Goal: Task Accomplishment & Management: Use online tool/utility

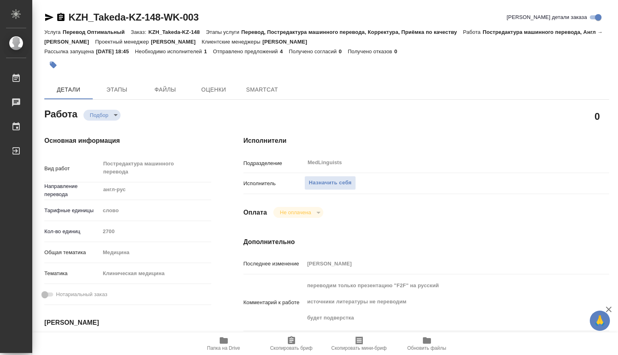
type textarea "x"
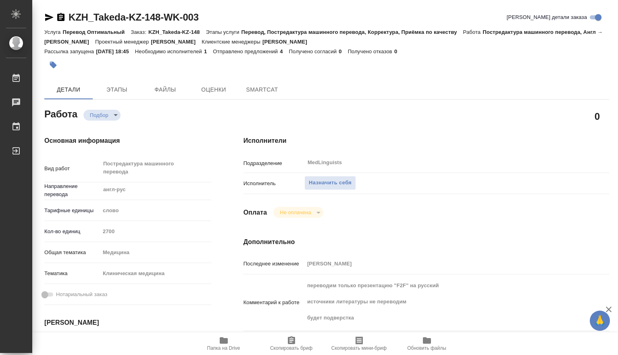
type textarea "x"
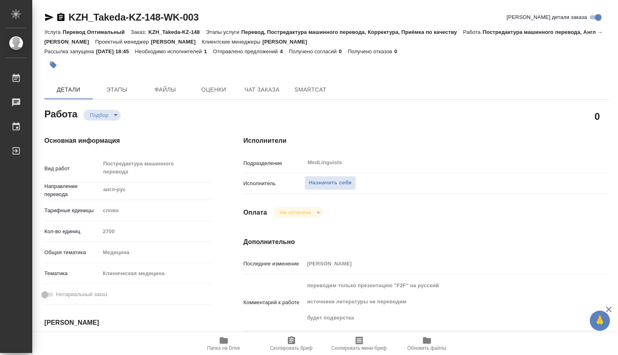
type textarea "x"
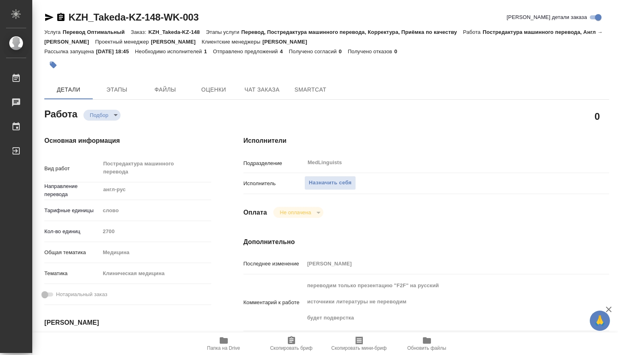
type textarea "x"
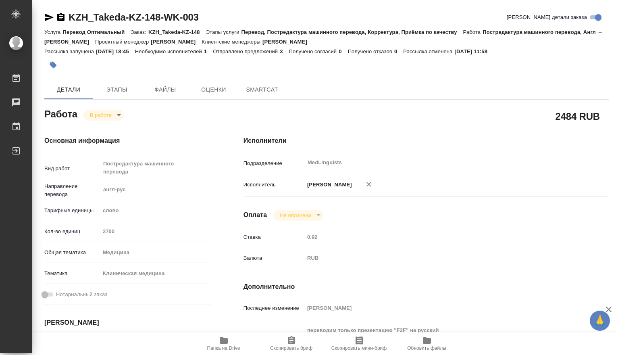
type textarea "x"
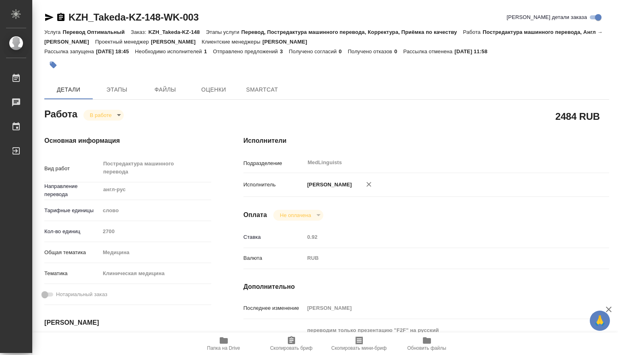
type textarea "x"
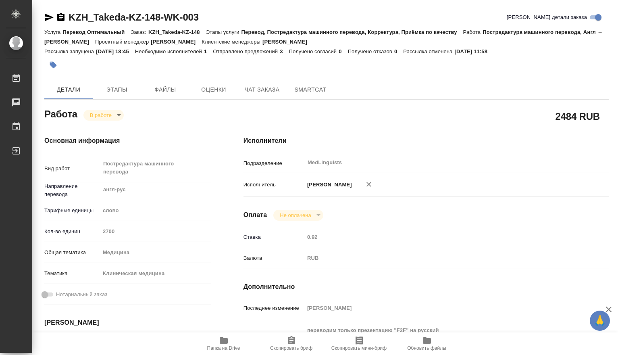
scroll to position [134, 0]
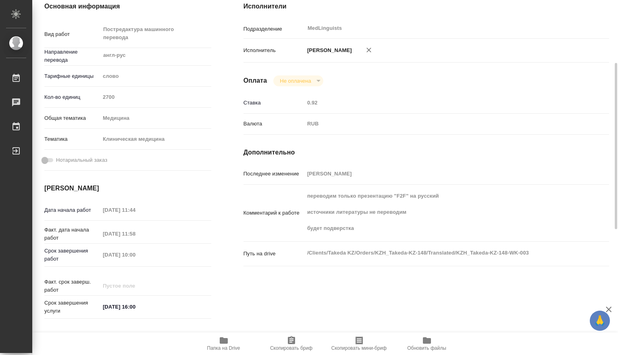
type textarea "x"
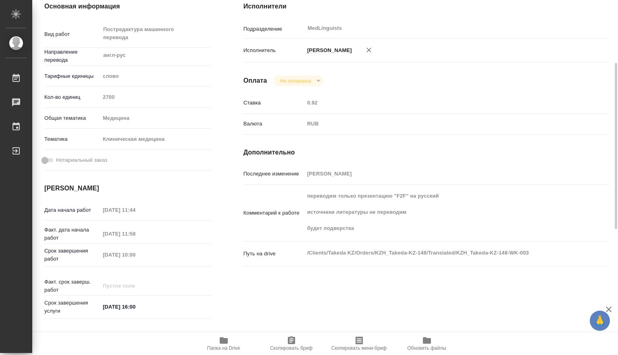
type textarea "x"
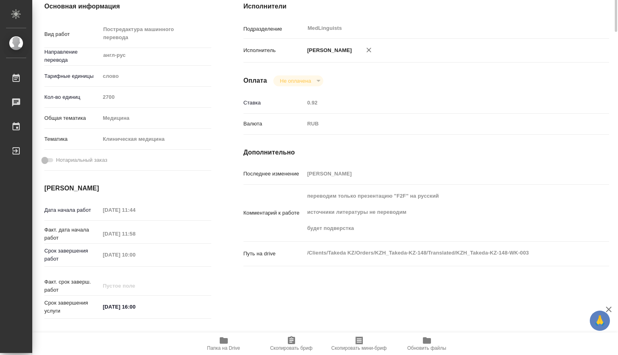
scroll to position [0, 0]
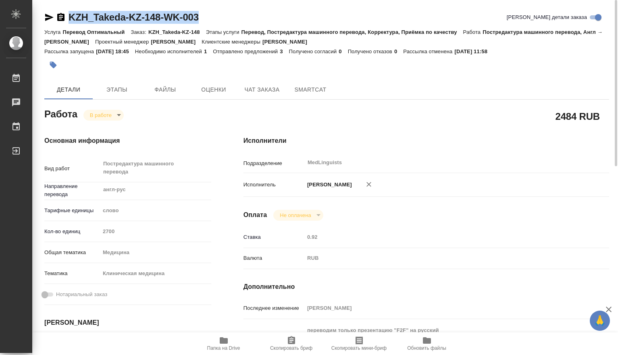
drag, startPoint x: 204, startPoint y: 14, endPoint x: 71, endPoint y: 12, distance: 132.2
click at [71, 12] on div "KZH_Takeda-KZ-148-WK-003 Кратко детали заказа" at bounding box center [326, 17] width 565 height 13
copy link "KZH_Takeda-KZ-148-WK-003"
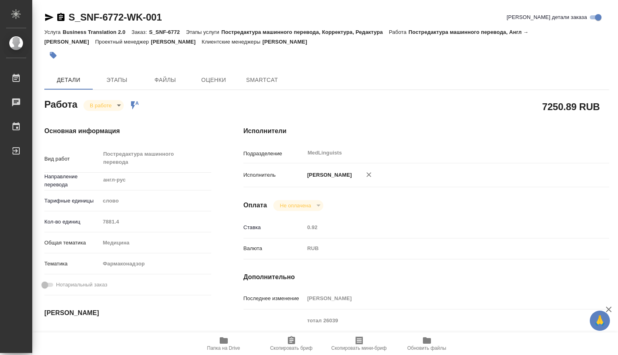
type textarea "x"
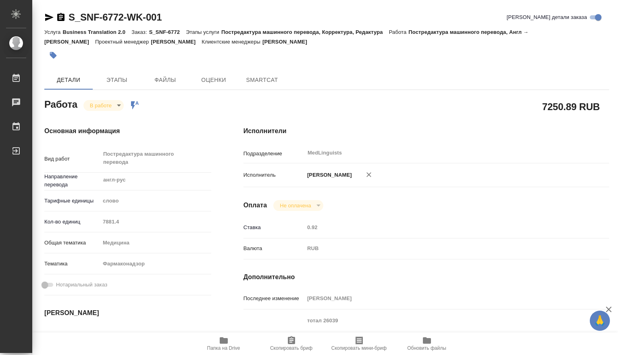
type textarea "x"
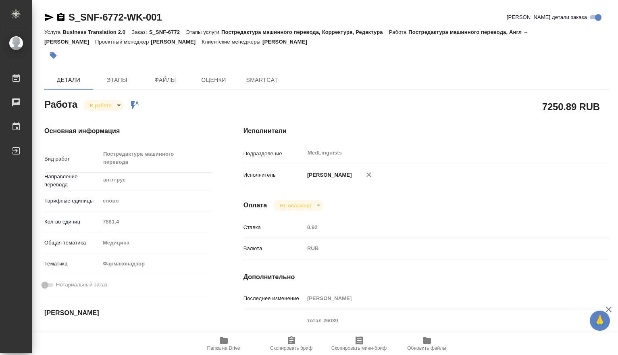
type textarea "x"
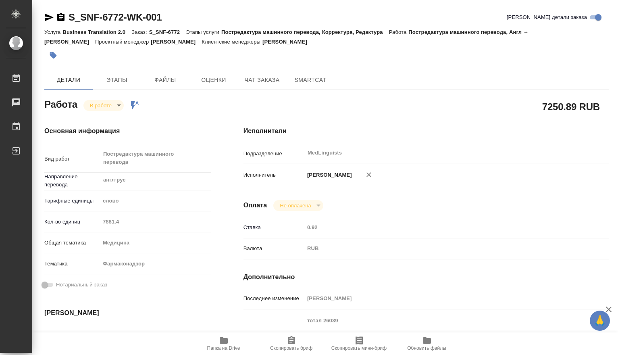
type textarea "x"
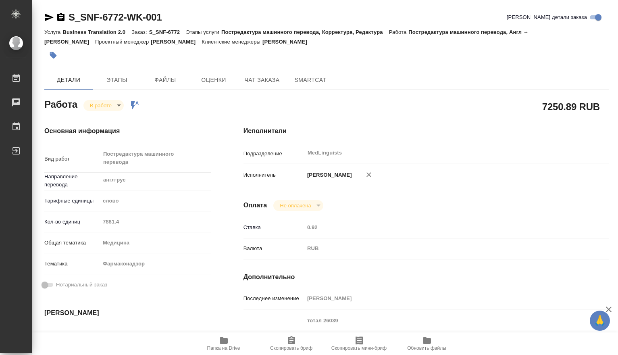
scroll to position [134, 0]
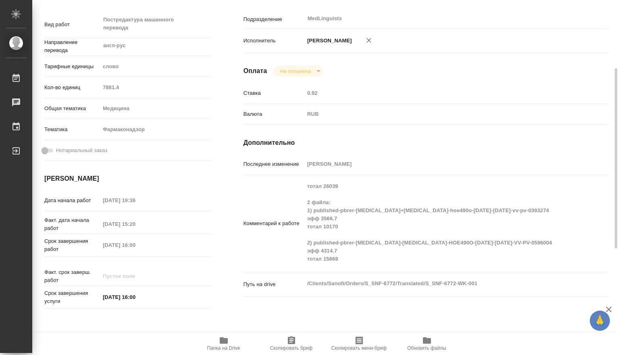
type textarea "x"
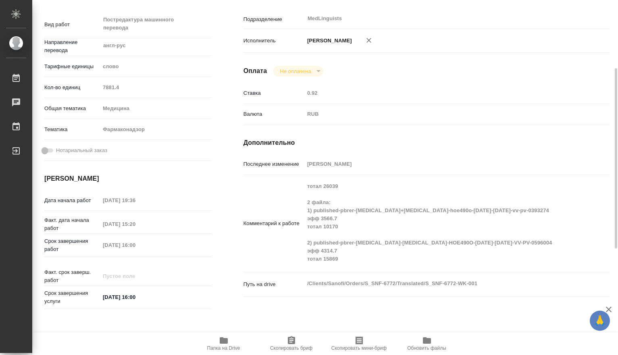
type textarea "x"
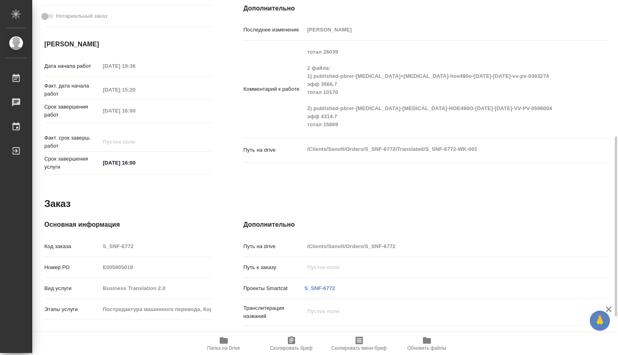
scroll to position [0, 0]
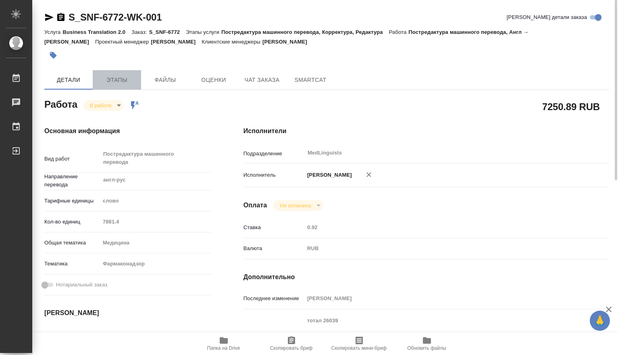
click at [114, 79] on span "Этапы" at bounding box center [117, 80] width 39 height 10
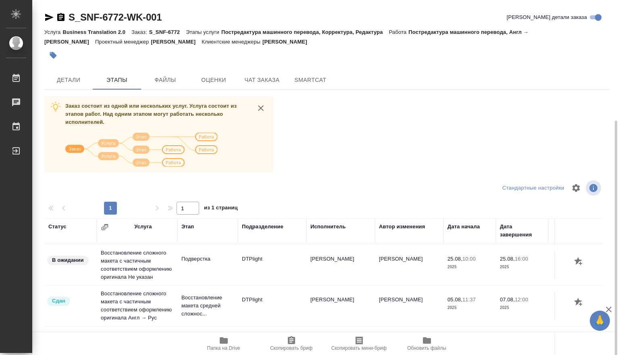
scroll to position [65, 0]
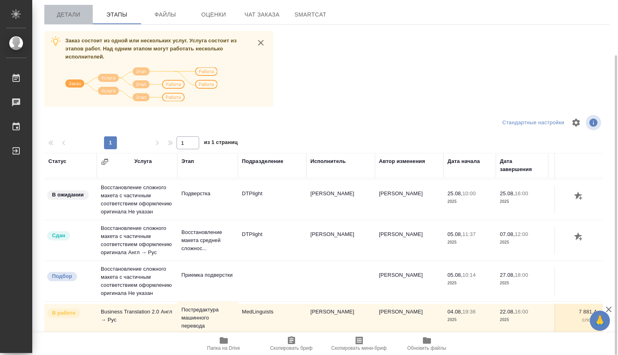
click at [75, 19] on span "Детали" at bounding box center [68, 15] width 39 height 10
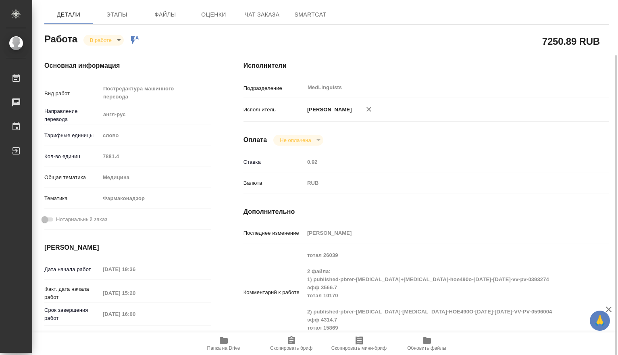
type textarea "x"
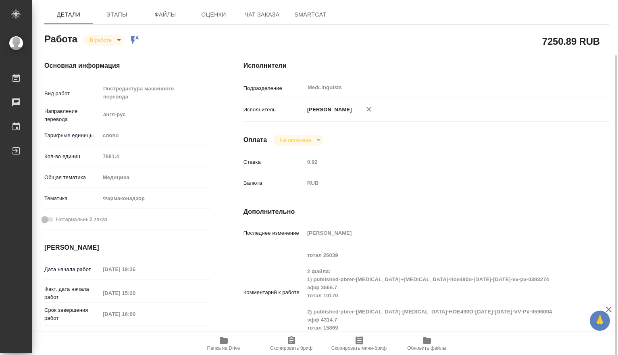
type textarea "x"
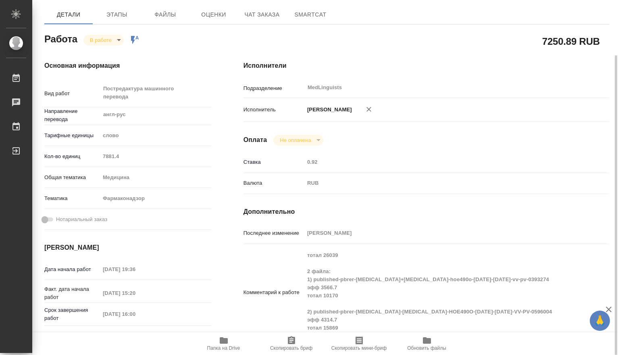
type textarea "x"
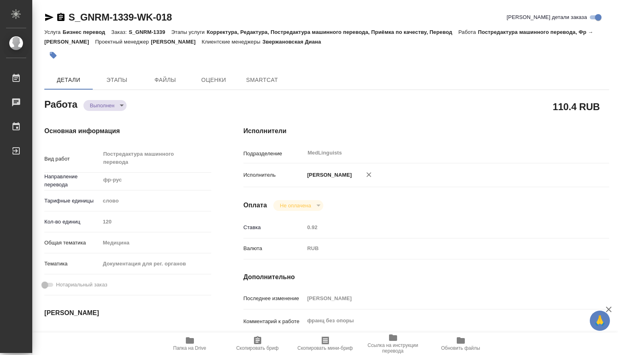
type textarea "x"
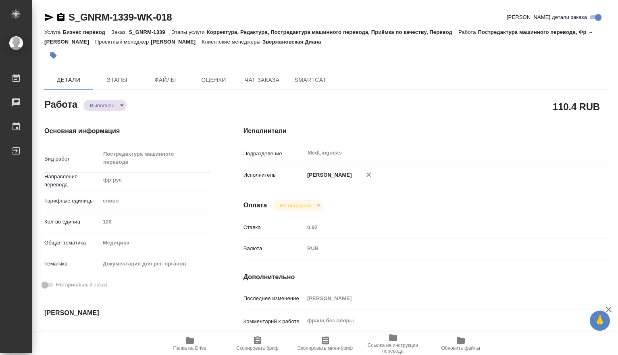
type textarea "x"
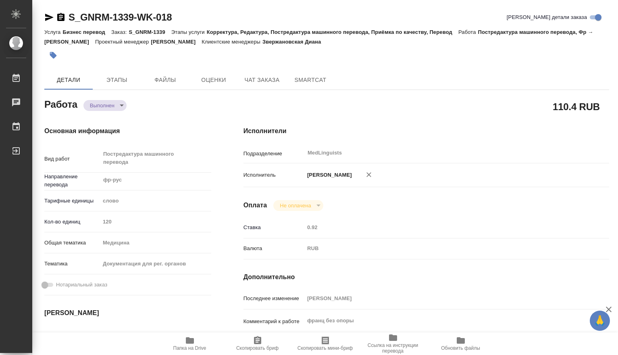
type textarea "x"
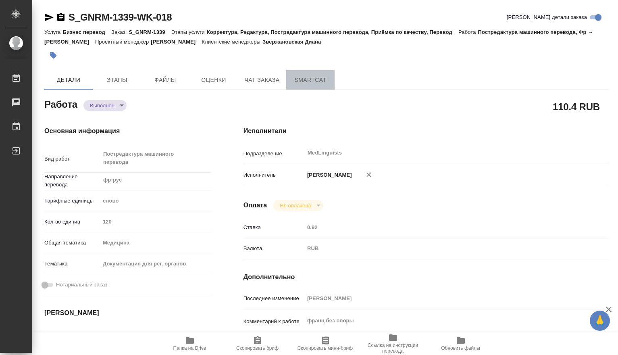
click at [314, 81] on span "SmartCat" at bounding box center [310, 80] width 39 height 10
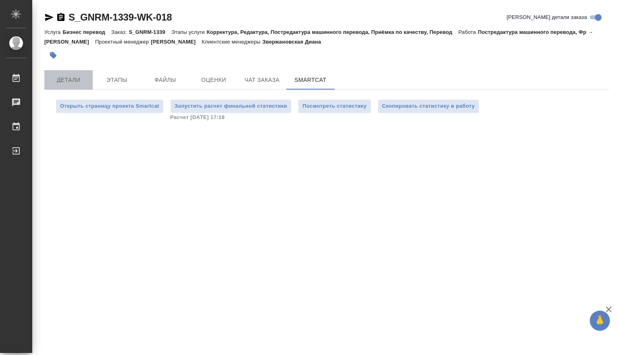
click at [65, 82] on span "Детали" at bounding box center [68, 80] width 39 height 10
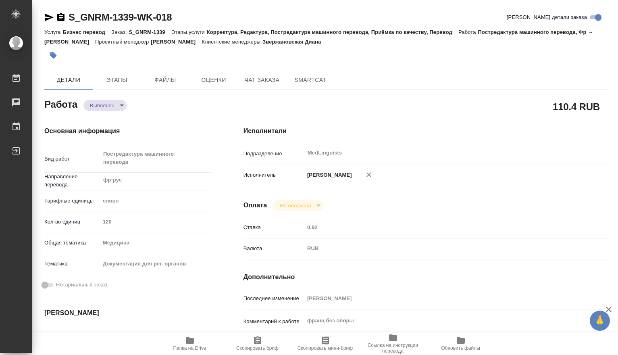
type textarea "x"
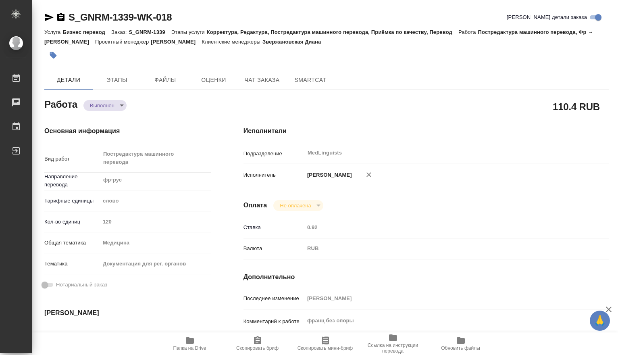
type textarea "x"
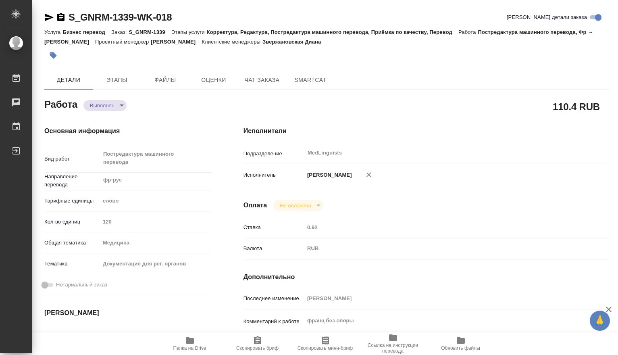
type textarea "x"
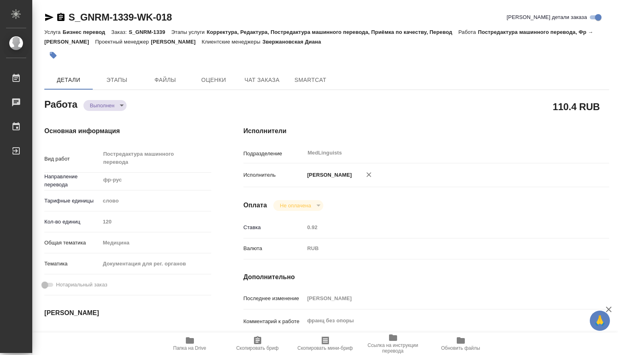
type textarea "x"
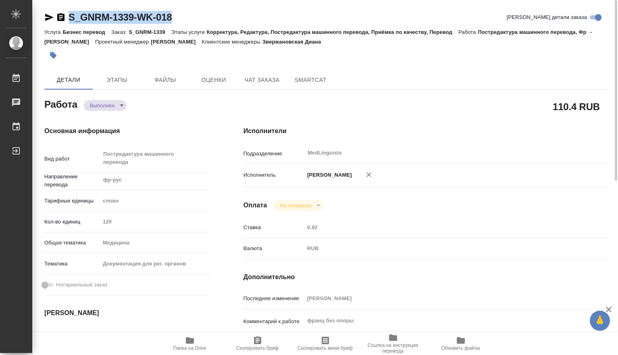
drag, startPoint x: 173, startPoint y: 14, endPoint x: 69, endPoint y: 15, distance: 104.0
click at [69, 15] on div "S_GNRM-1339-WK-018 Кратко детали заказа" at bounding box center [326, 17] width 565 height 13
copy link "S_GNRM-1339-WK-018"
